Goal: Find specific page/section: Find specific page/section

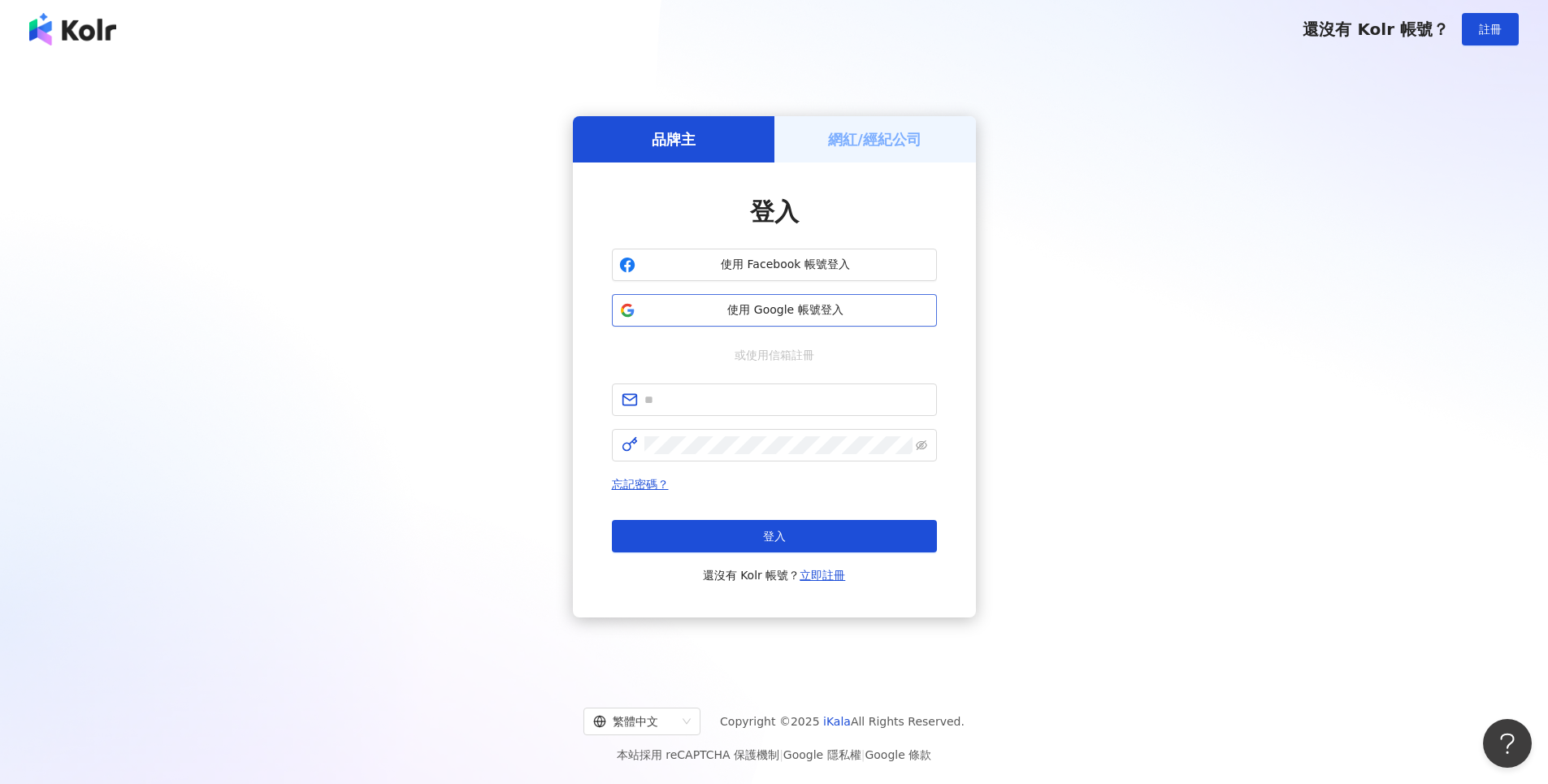
click at [808, 319] on button "使用 Google 帳號登入" at bounding box center [774, 310] width 325 height 33
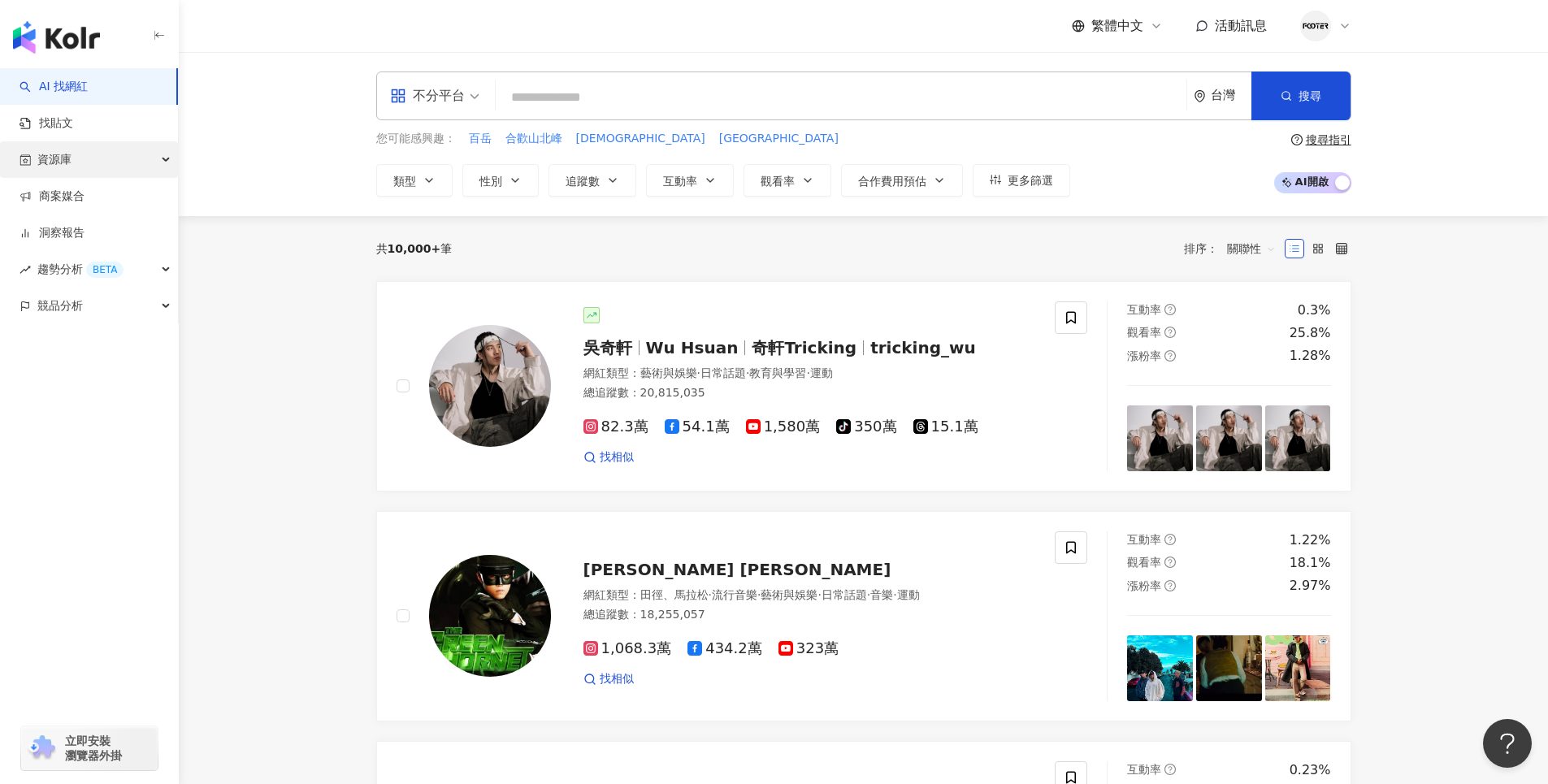
click at [125, 164] on div "資源庫" at bounding box center [89, 159] width 178 height 37
click at [130, 171] on div "資源庫" at bounding box center [89, 159] width 178 height 37
click at [1347, 29] on icon at bounding box center [1344, 25] width 13 height 13
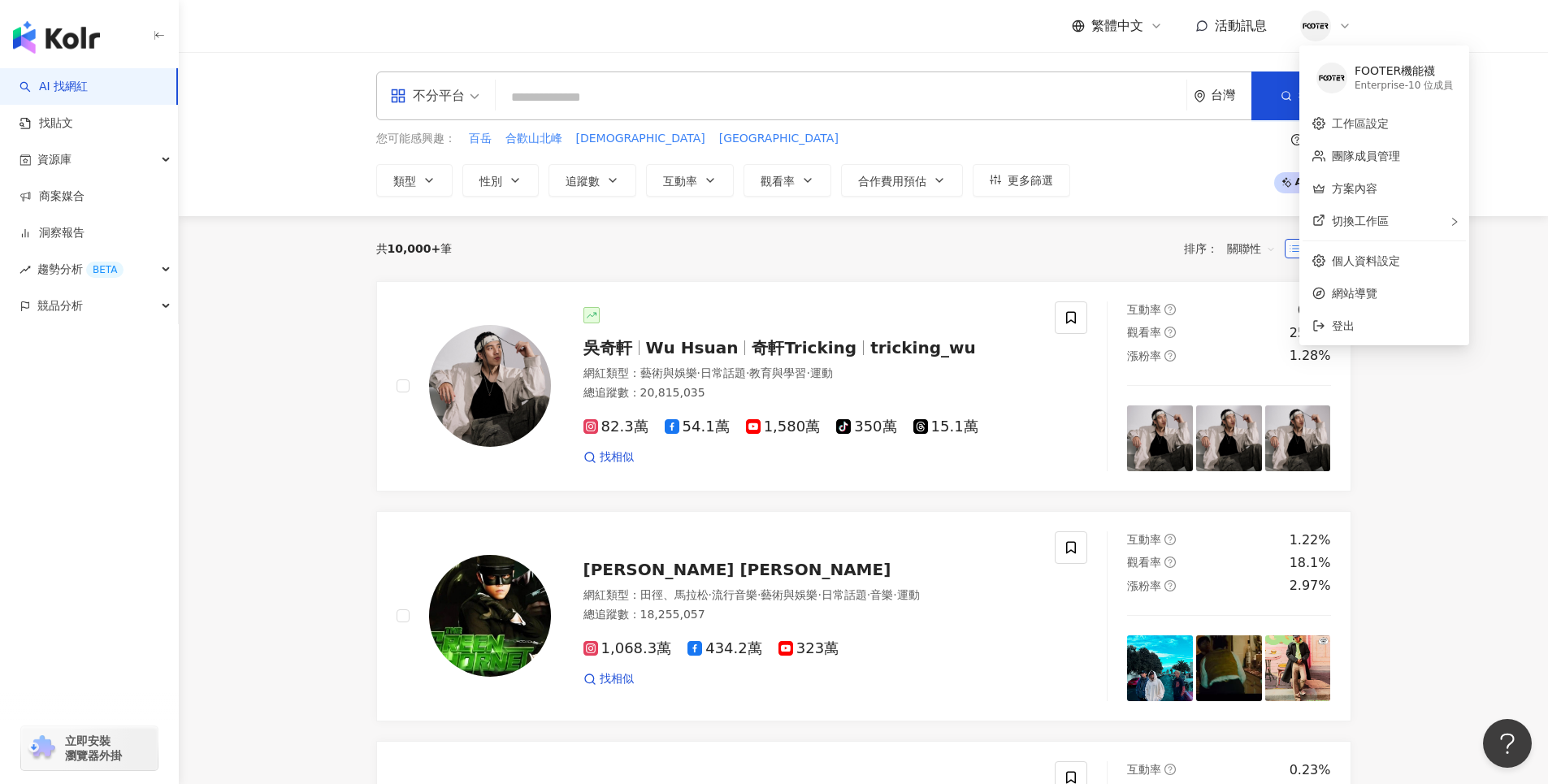
click at [1335, 34] on div at bounding box center [1326, 26] width 52 height 33
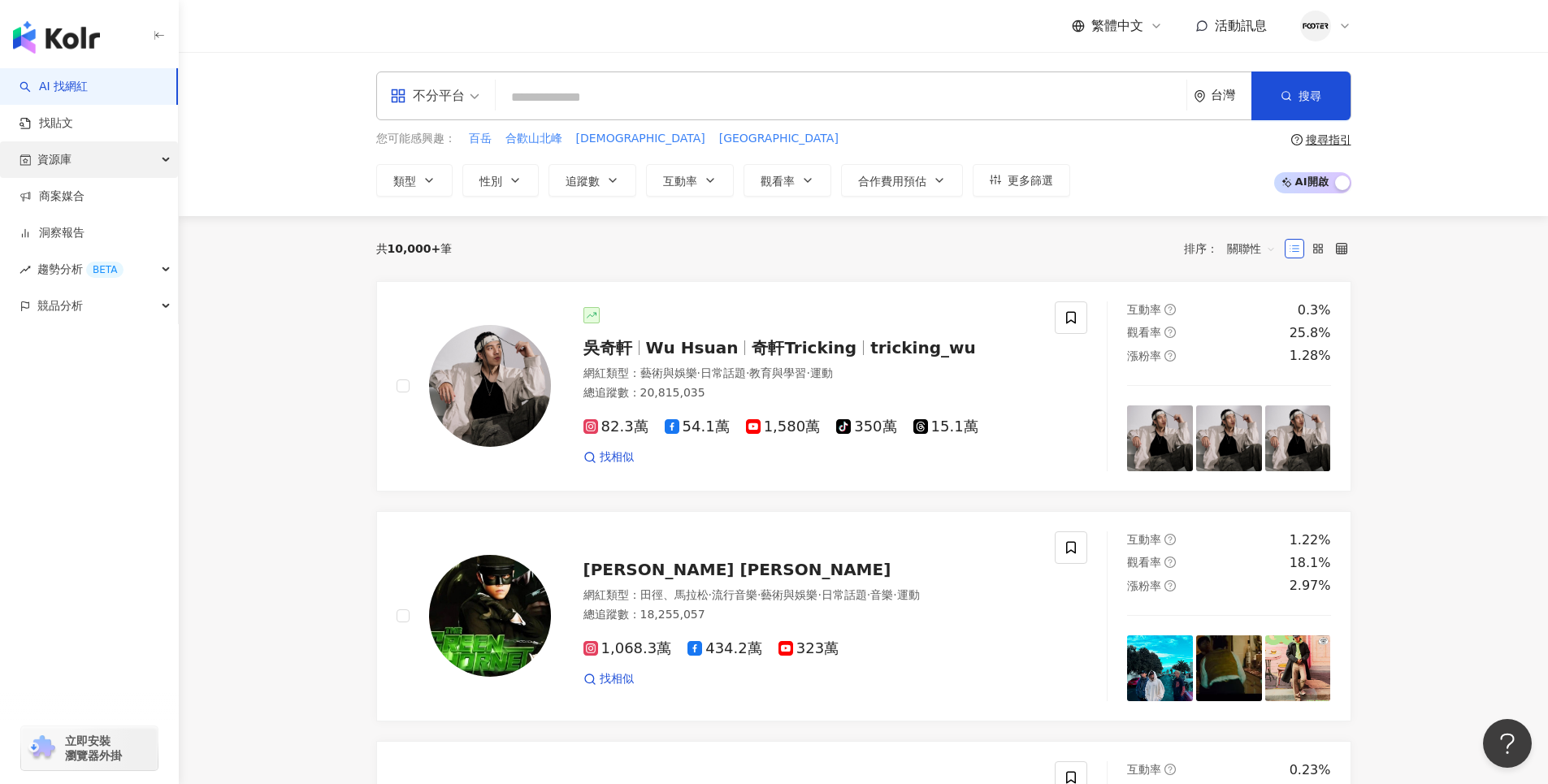
click at [153, 162] on div "資源庫" at bounding box center [89, 159] width 178 height 37
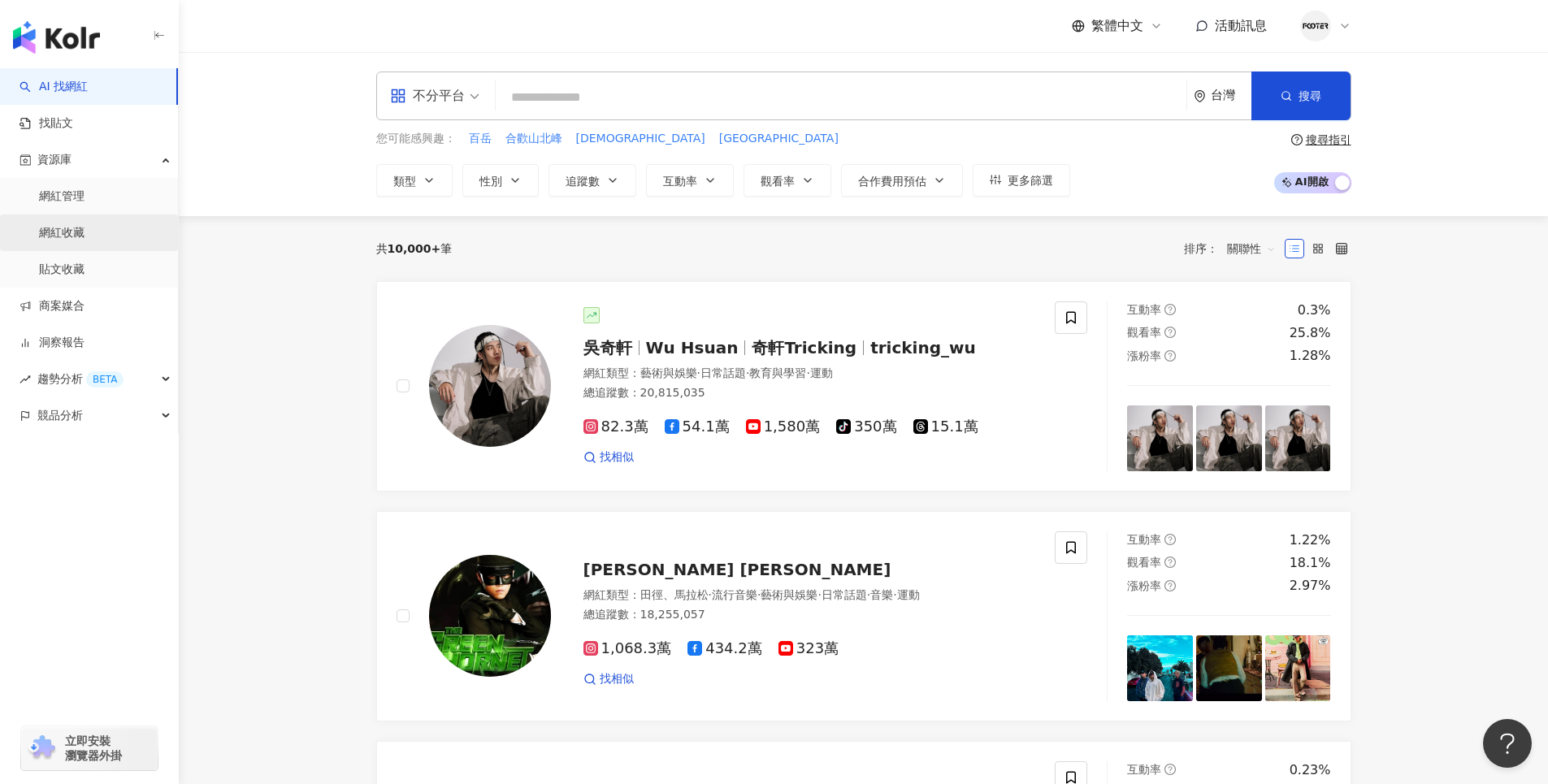
click at [76, 238] on link "網紅收藏" at bounding box center [61, 233] width 45 height 16
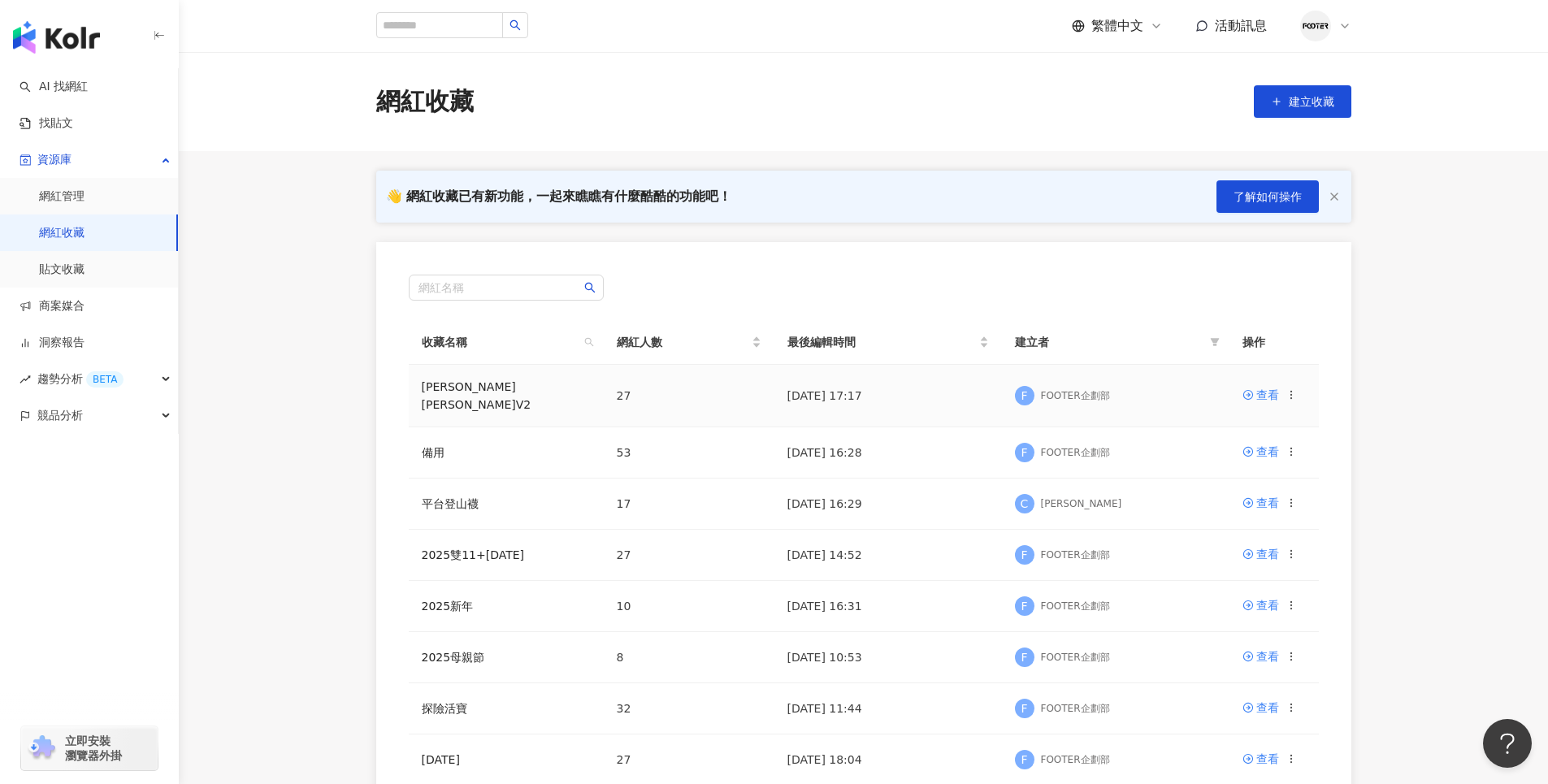
click at [535, 392] on td "[PERSON_NAME][PERSON_NAME]V2" at bounding box center [506, 396] width 195 height 63
click at [403, 379] on div "網紅名稱 收藏名稱 網紅人數 最後編輯時間 建立者 操作 [PERSON_NAME][PERSON_NAME]V2 27 [DATE] 17:17 F FOO…" at bounding box center [863, 607] width 975 height 730
click at [463, 389] on link "[PERSON_NAME][PERSON_NAME]V2" at bounding box center [476, 395] width 110 height 31
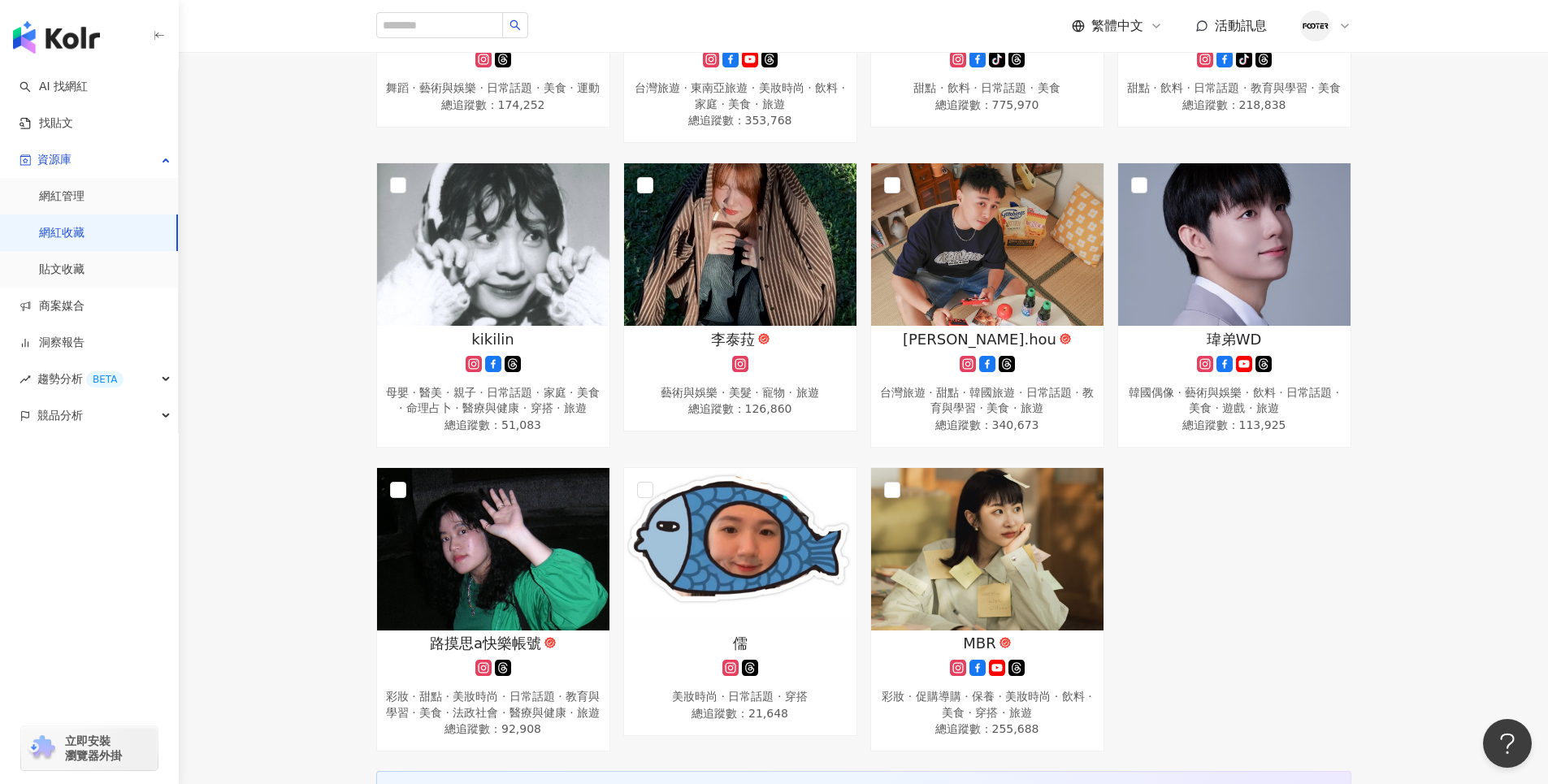
scroll to position [1625, 0]
